Goal: Information Seeking & Learning: Learn about a topic

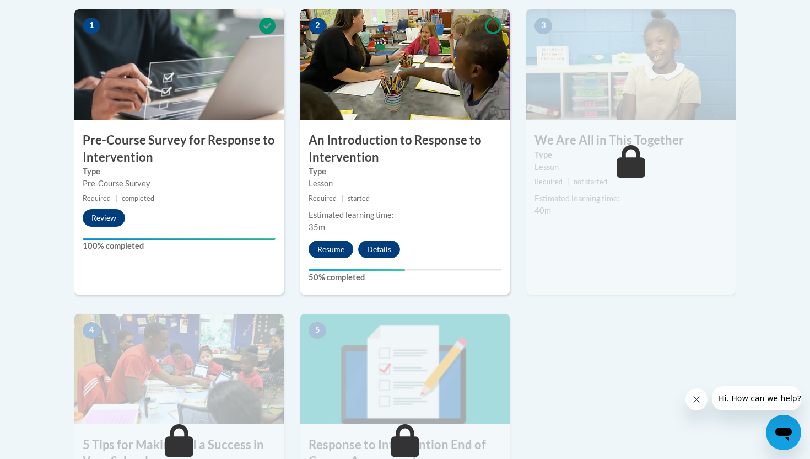
scroll to position [368, 0]
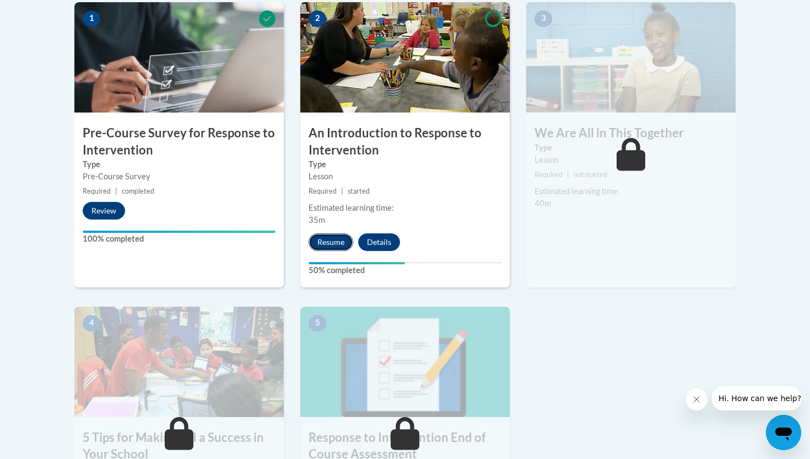
click at [324, 241] on button "Resume" at bounding box center [331, 242] width 45 height 18
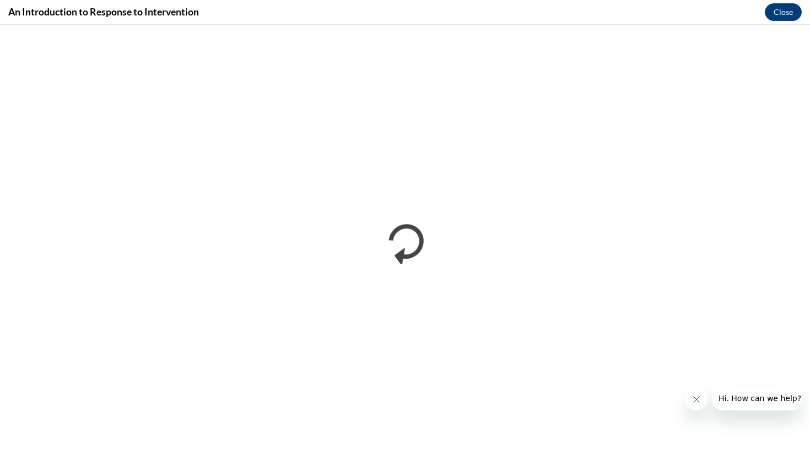
scroll to position [0, 0]
click at [693, 396] on icon "Close message from company" at bounding box center [696, 399] width 9 height 9
